Goal: Navigation & Orientation: Find specific page/section

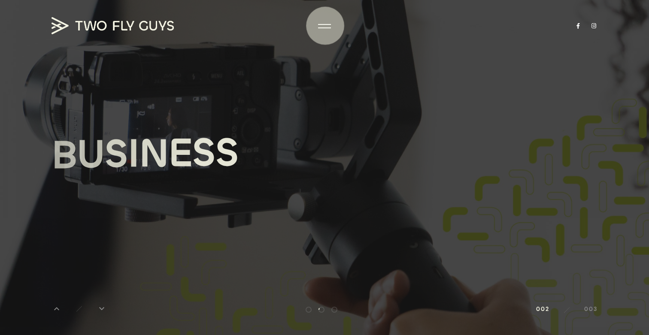
click at [330, 22] on div at bounding box center [324, 26] width 13 height 9
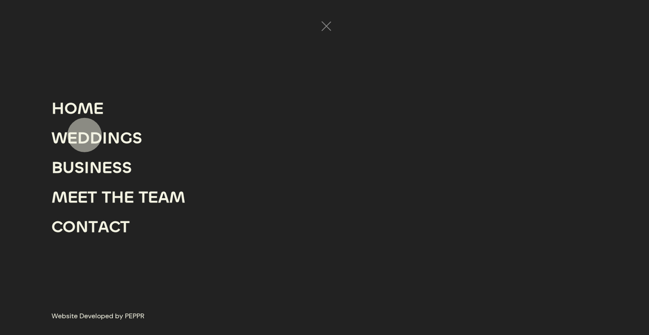
click at [85, 135] on div "D" at bounding box center [83, 138] width 12 height 30
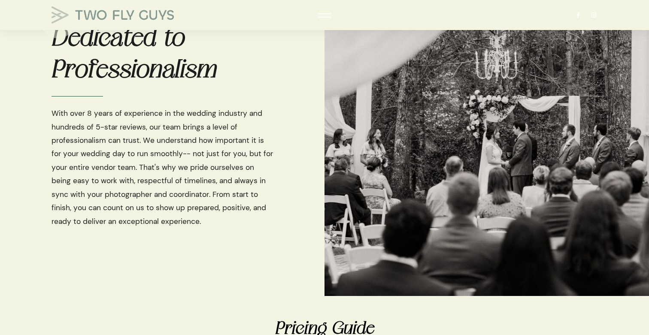
click at [57, 19] on img at bounding box center [112, 14] width 122 height 17
